Goal: Use online tool/utility

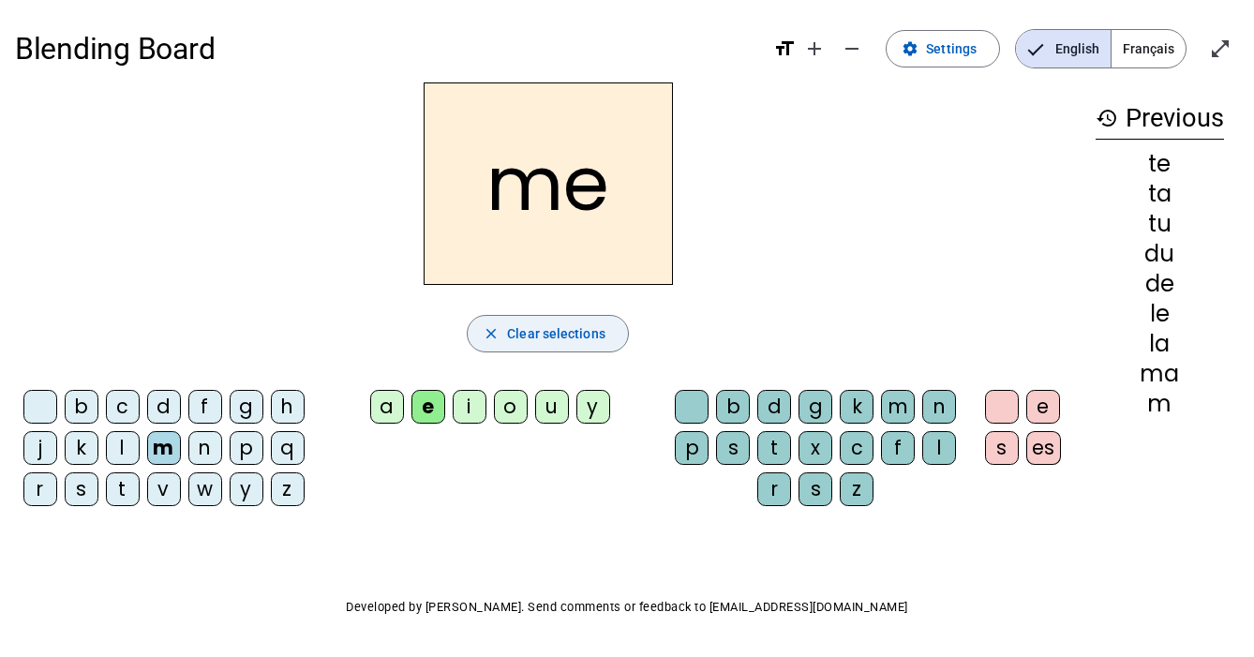
click at [492, 331] on mat-icon "close" at bounding box center [491, 333] width 17 height 17
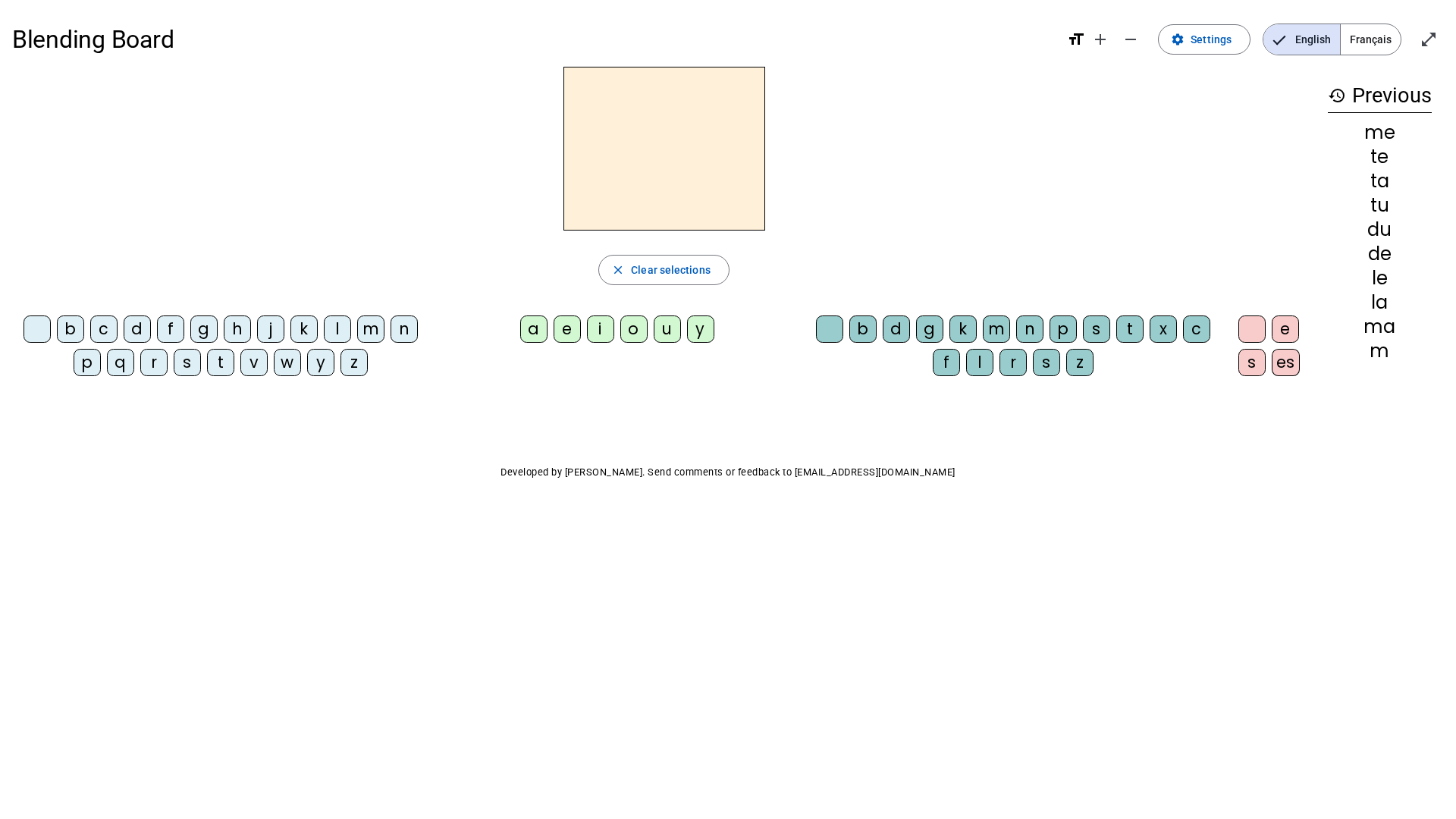
click at [189, 363] on div "s" at bounding box center [188, 363] width 28 height 28
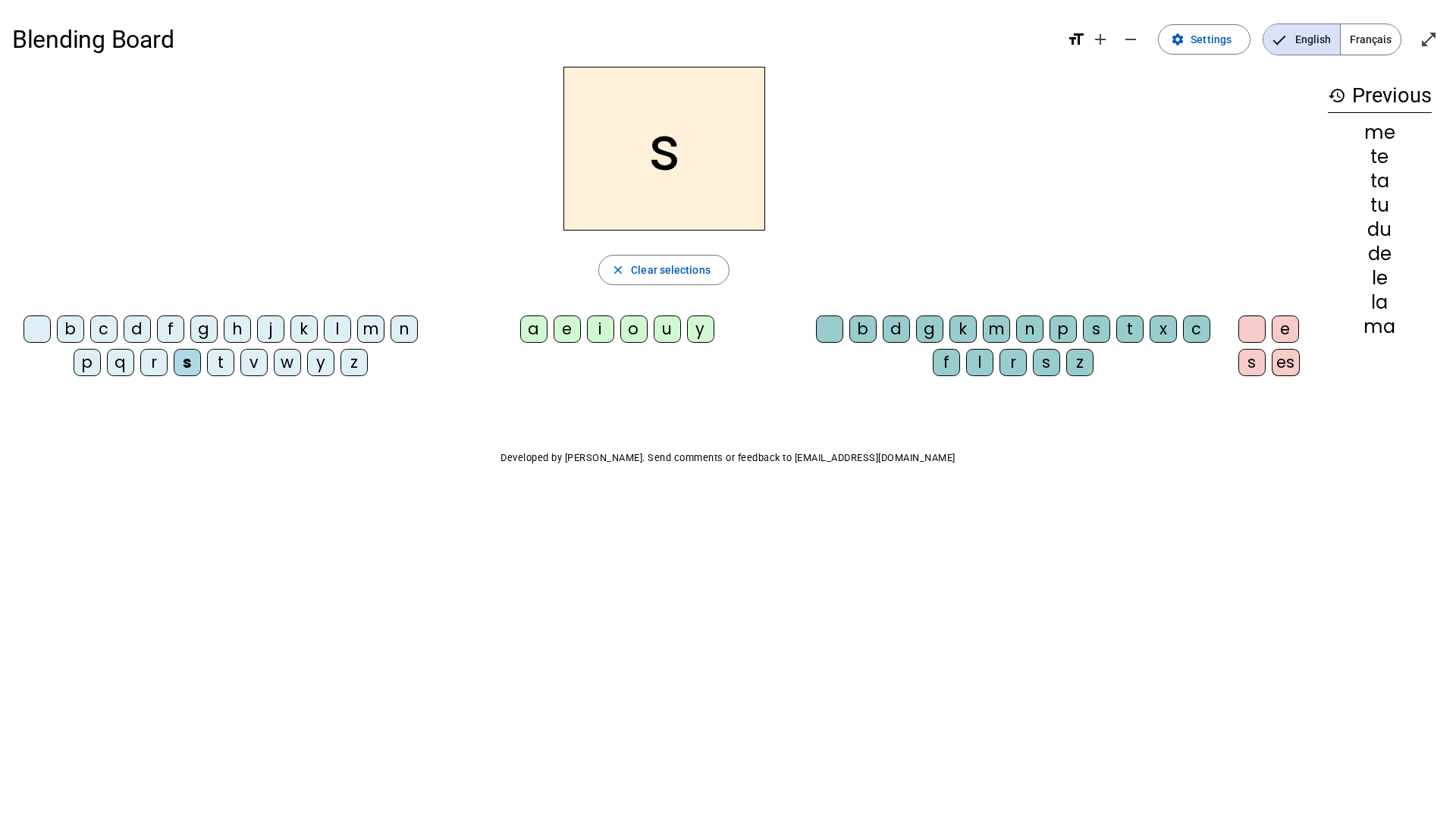
click at [571, 331] on div "e" at bounding box center [567, 329] width 28 height 28
click at [104, 327] on div "c" at bounding box center [104, 329] width 28 height 28
click at [335, 332] on div "l" at bounding box center [337, 329] width 28 height 28
click at [140, 328] on div "d" at bounding box center [138, 329] width 28 height 28
click at [668, 333] on div "u" at bounding box center [668, 329] width 28 height 28
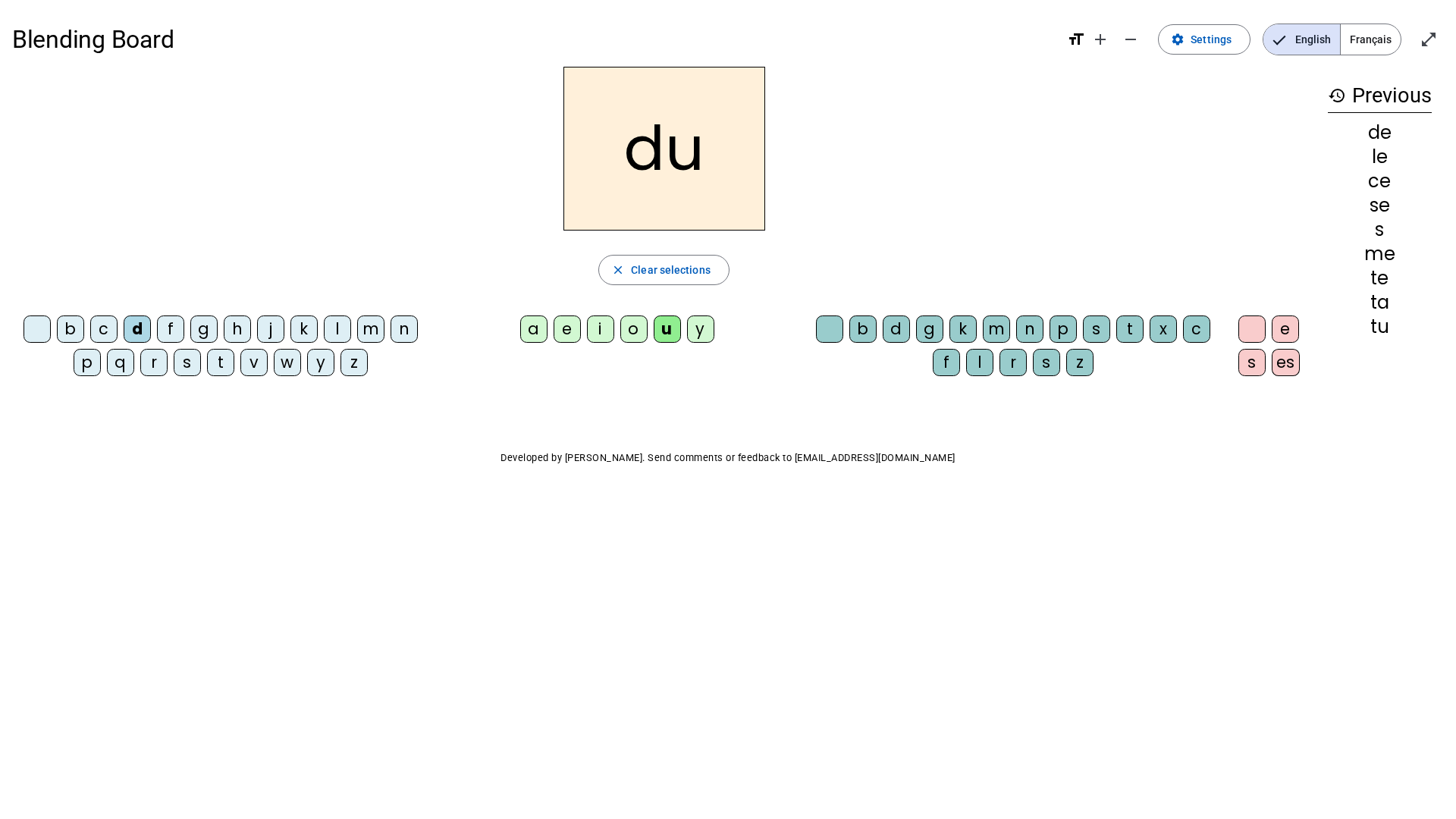
click at [256, 363] on div "v" at bounding box center [254, 363] width 28 height 28
click at [185, 367] on div "s" at bounding box center [188, 363] width 28 height 28
click at [1014, 330] on div "c" at bounding box center [1197, 329] width 28 height 28
click at [566, 340] on div "e" at bounding box center [567, 329] width 28 height 28
click at [538, 331] on div "a" at bounding box center [534, 329] width 28 height 28
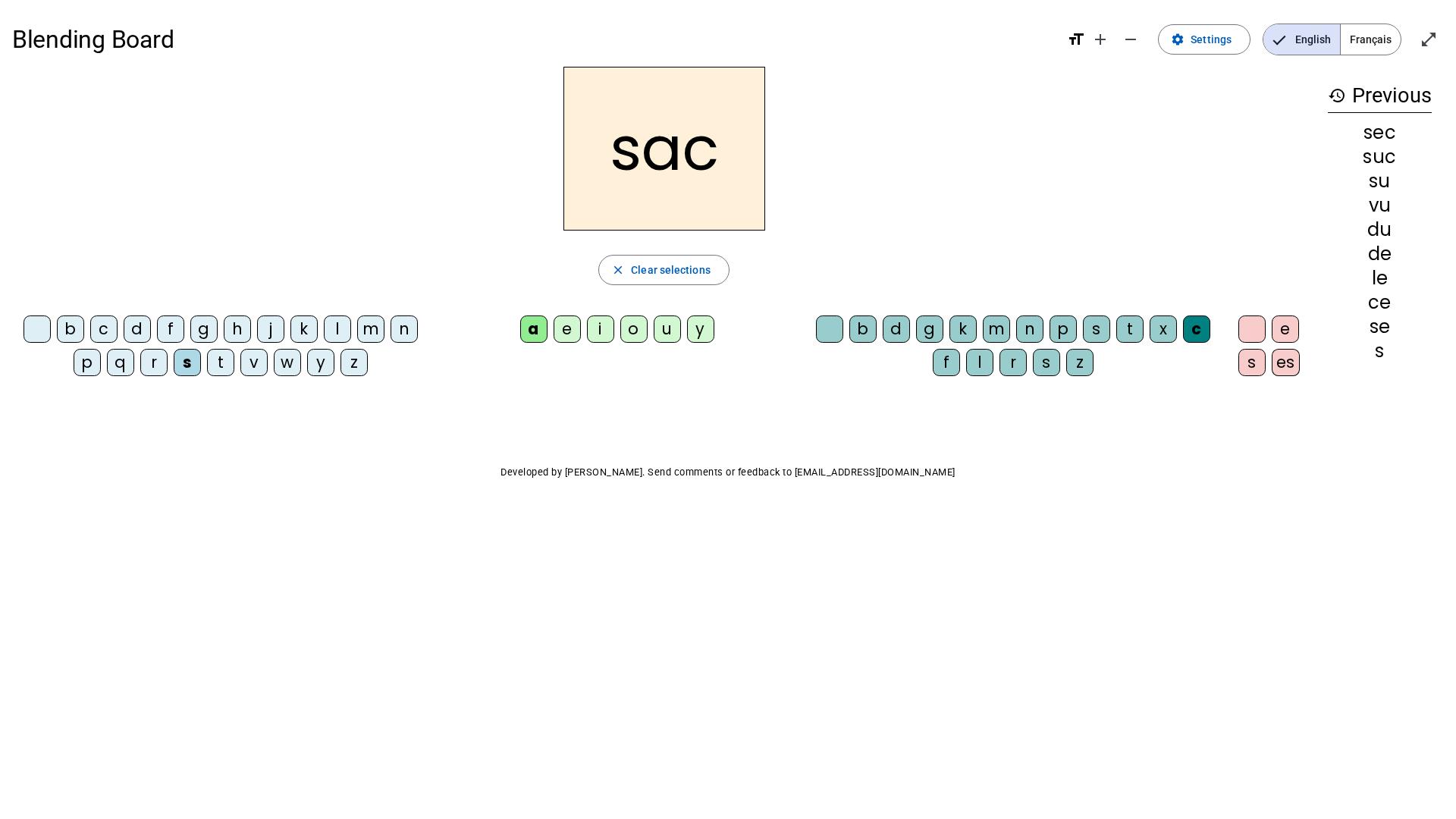
click at [340, 325] on div "l" at bounding box center [337, 329] width 28 height 28
click at [81, 333] on div "b" at bounding box center [70, 329] width 28 height 28
click at [208, 362] on div "t" at bounding box center [221, 363] width 28 height 28
click at [631, 329] on div "o" at bounding box center [634, 329] width 28 height 28
click at [149, 363] on div "r" at bounding box center [154, 363] width 28 height 28
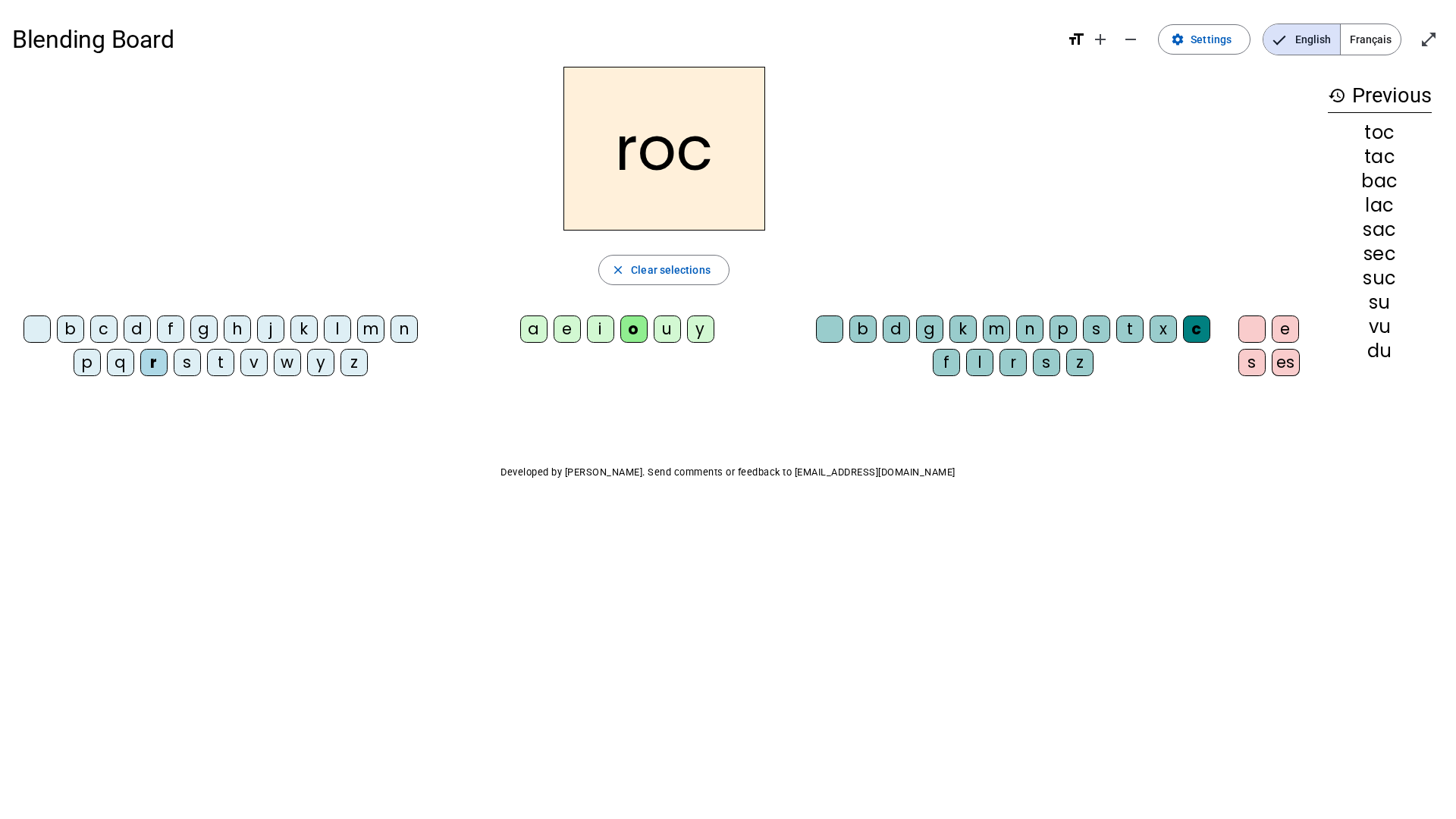
click at [184, 367] on div "s" at bounding box center [188, 363] width 28 height 28
click at [990, 363] on div "l" at bounding box center [980, 363] width 28 height 28
